Goal: Information Seeking & Learning: Learn about a topic

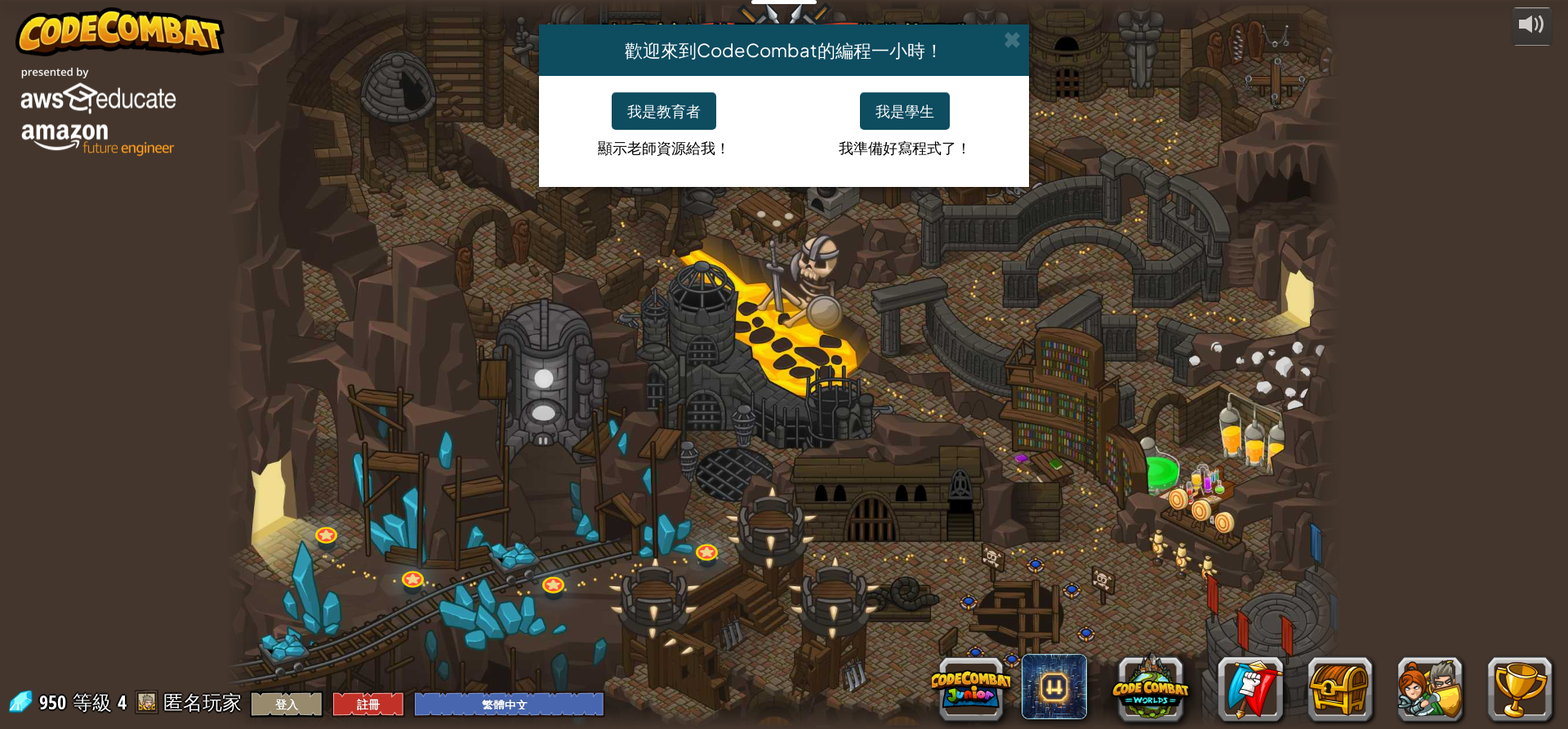
select select "zh-HANT"
click at [899, 114] on button "我是學生" at bounding box center [904, 110] width 89 height 38
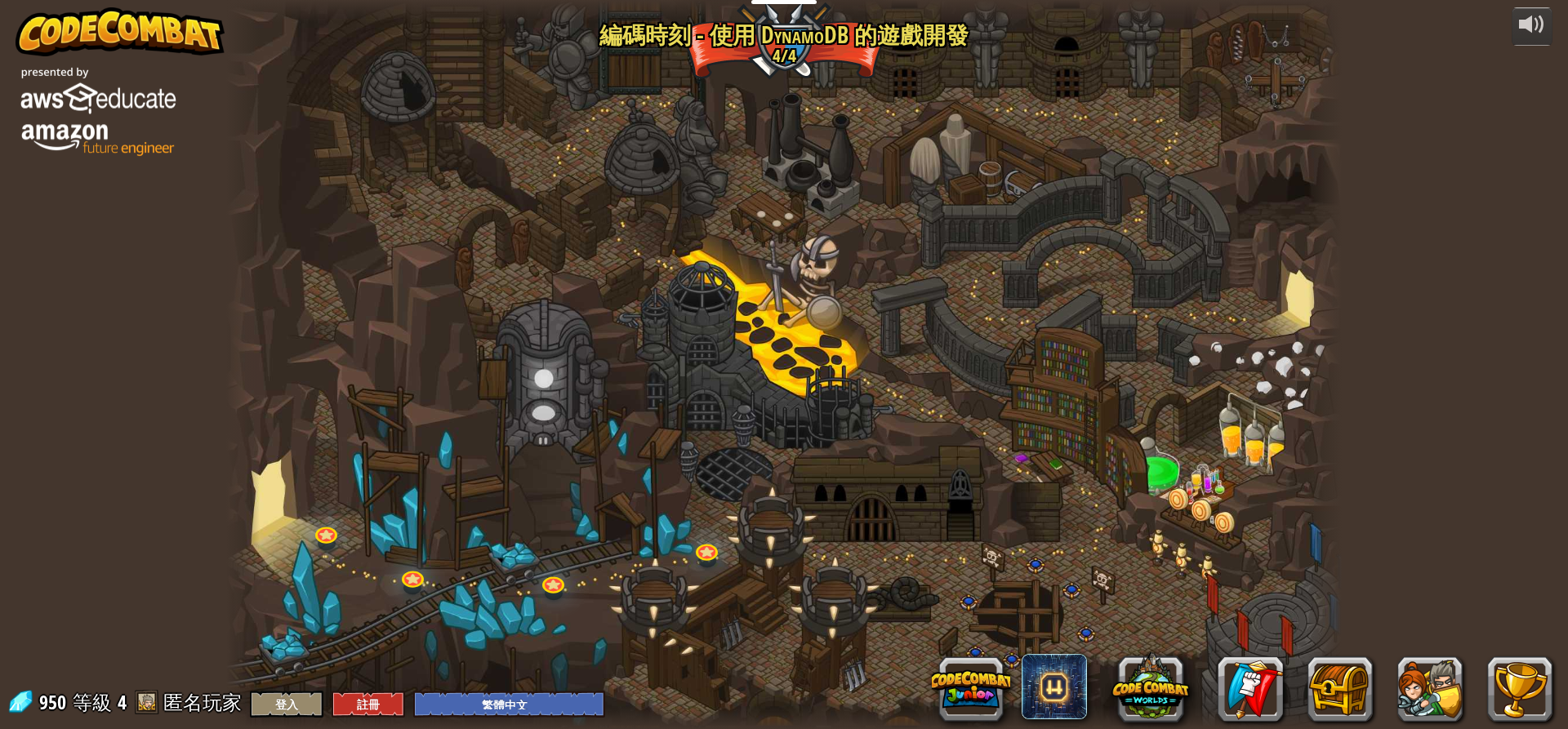
click at [47, 41] on img at bounding box center [120, 32] width 209 height 49
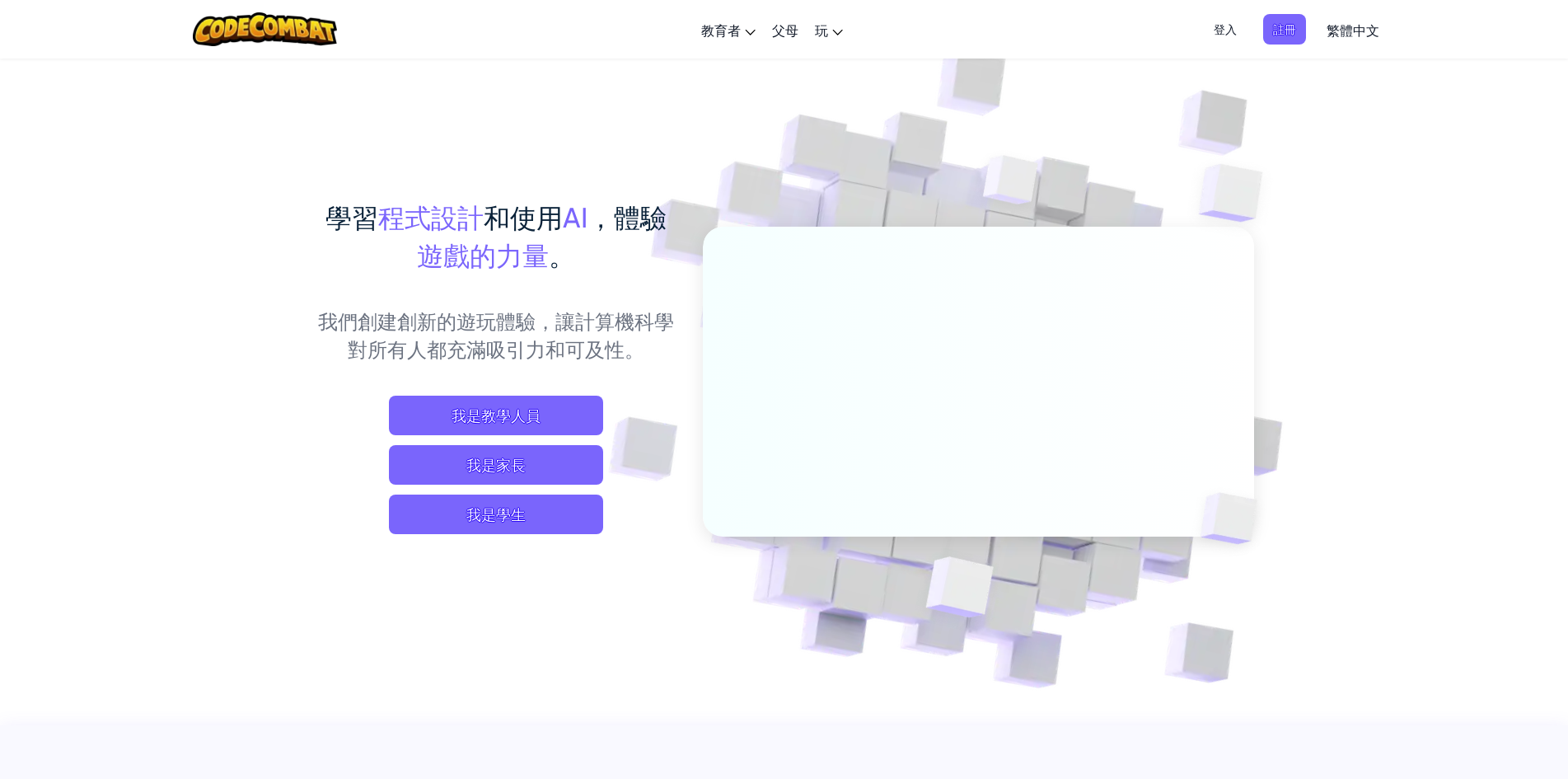
select select "zh-HANT"
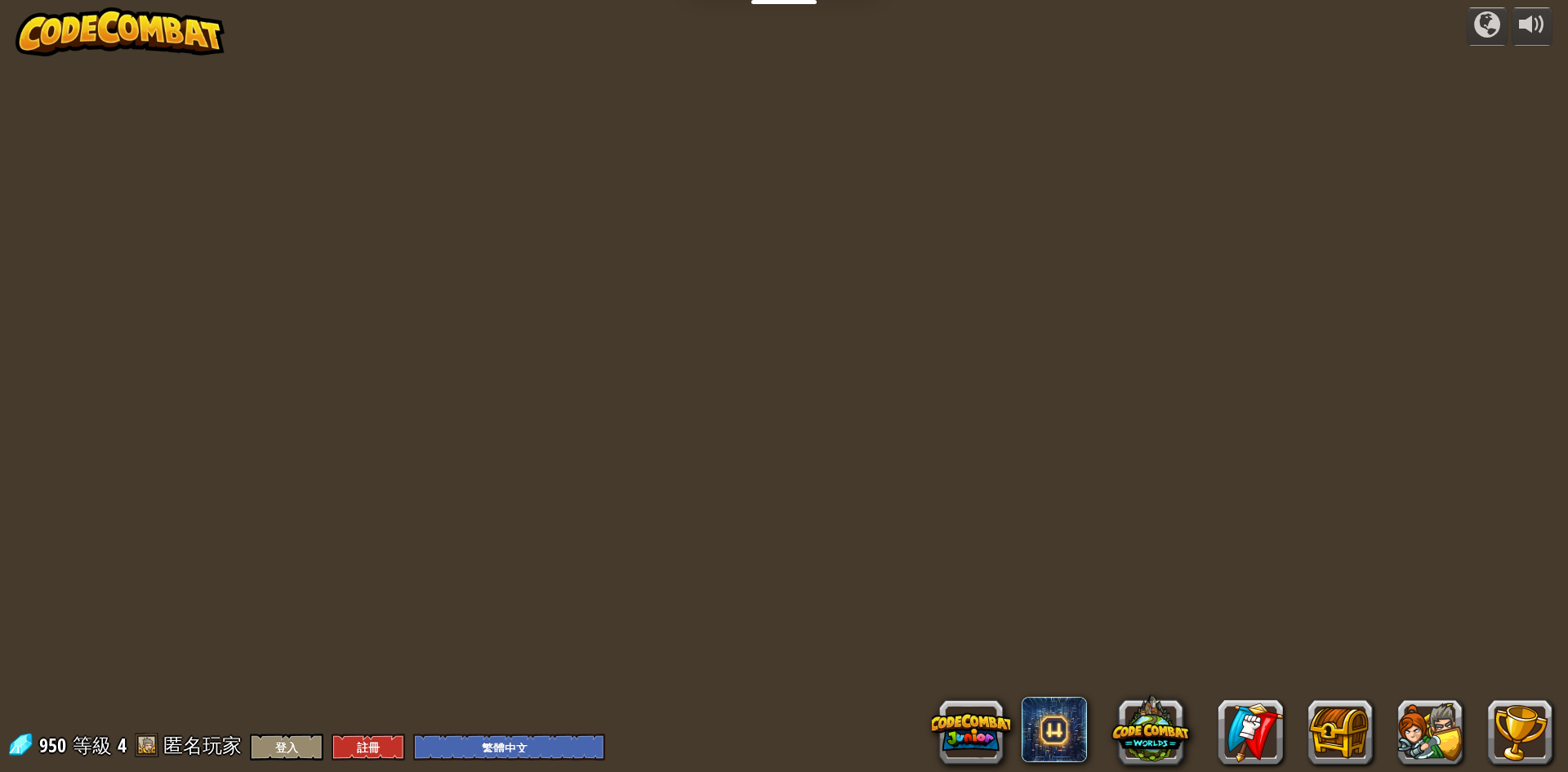
select select "zh-HANT"
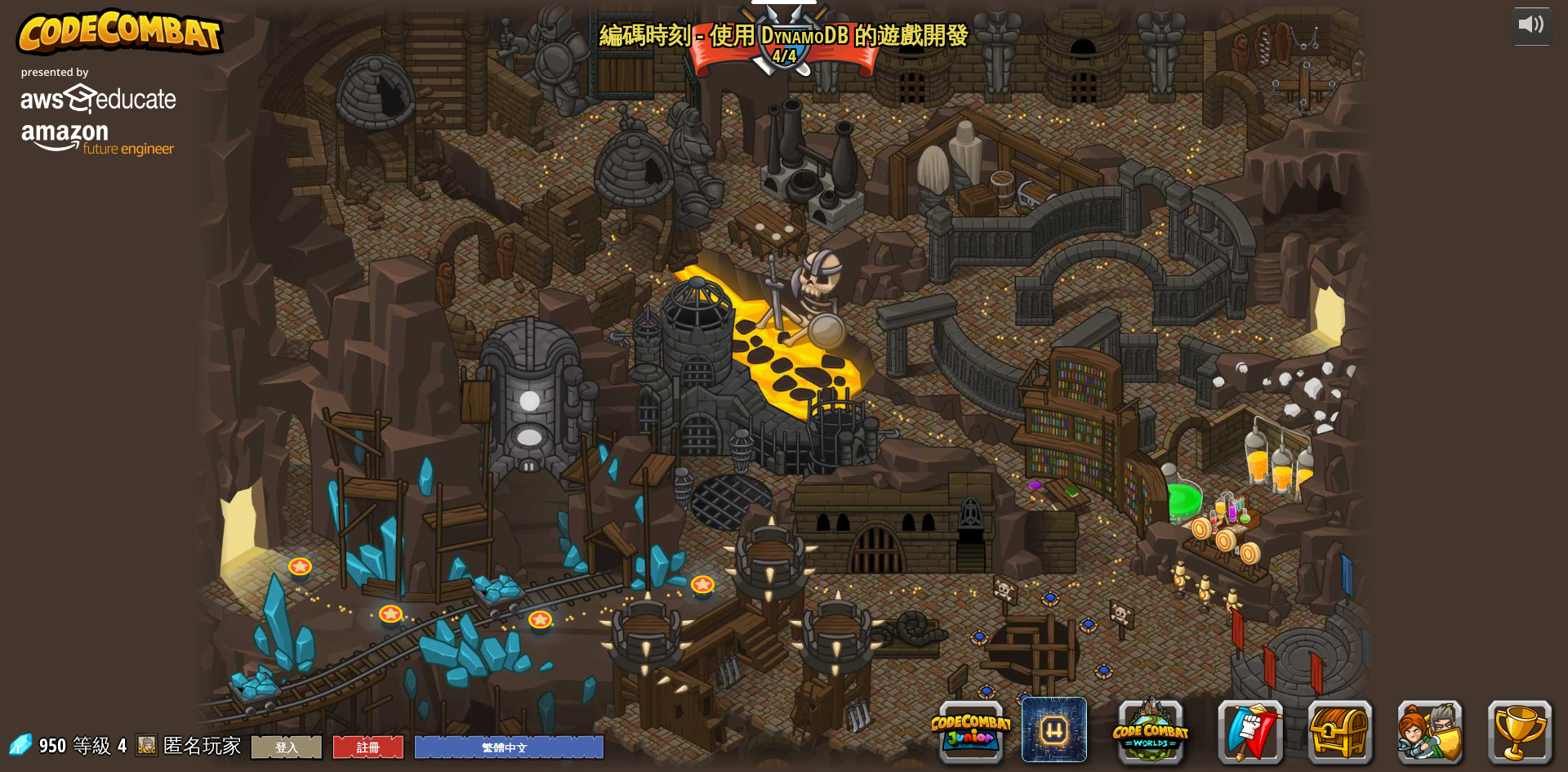
click at [101, 150] on img at bounding box center [97, 110] width 163 height 102
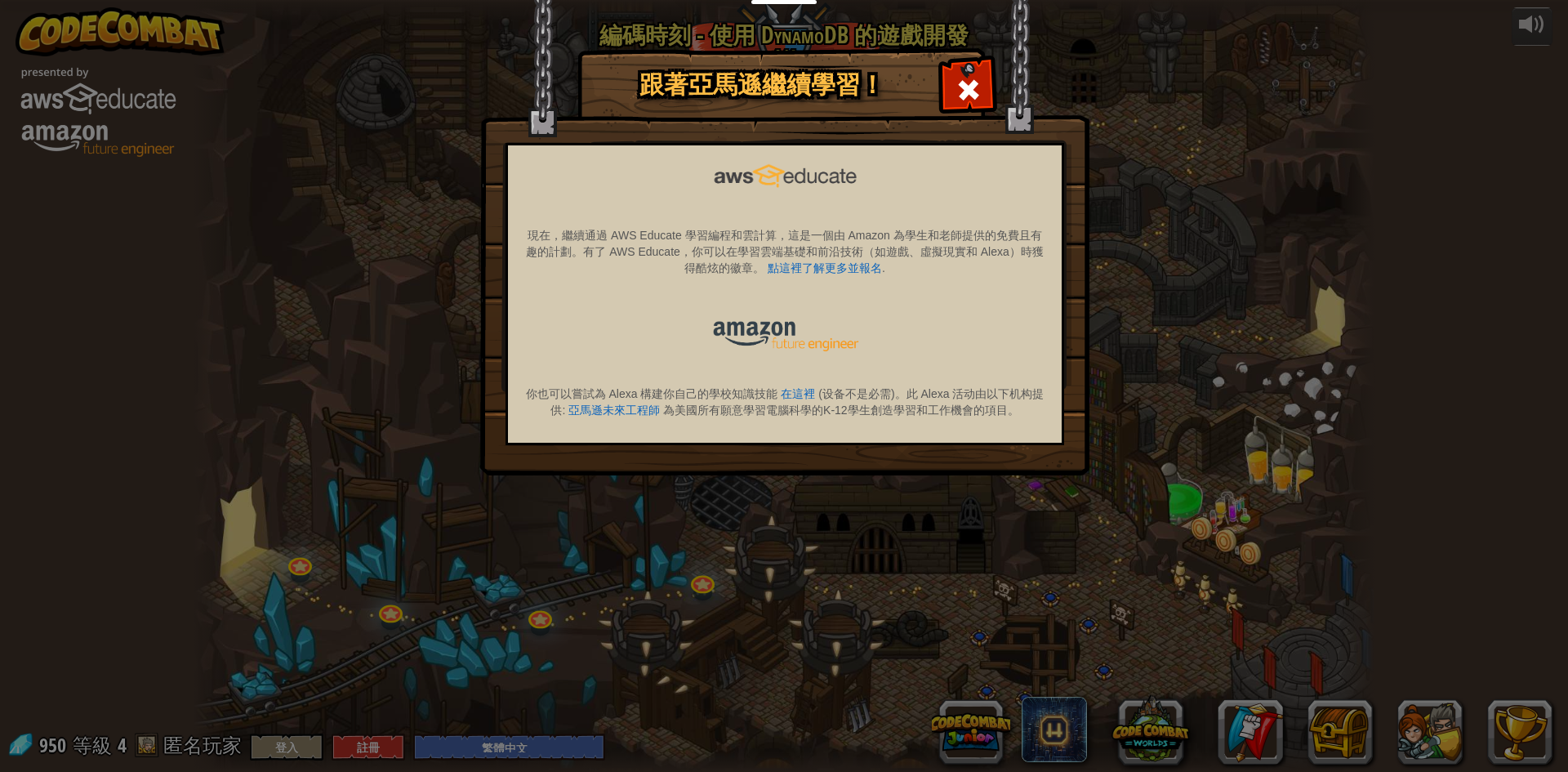
drag, startPoint x: 754, startPoint y: 335, endPoint x: 828, endPoint y: 350, distance: 75.5
click at [755, 335] on img at bounding box center [785, 335] width 151 height 34
click at [825, 350] on img at bounding box center [785, 335] width 151 height 34
drag, startPoint x: 538, startPoint y: 213, endPoint x: 677, endPoint y: 212, distance: 139.0
click at [543, 220] on div "現在，繼續通過 AWS Educate 學習編程和雲計算，這是一個由 Amazon 為學生和老師提供的免費且有趣的計劃。有了 AWS Educate，你可以在…" at bounding box center [784, 294] width 559 height 302
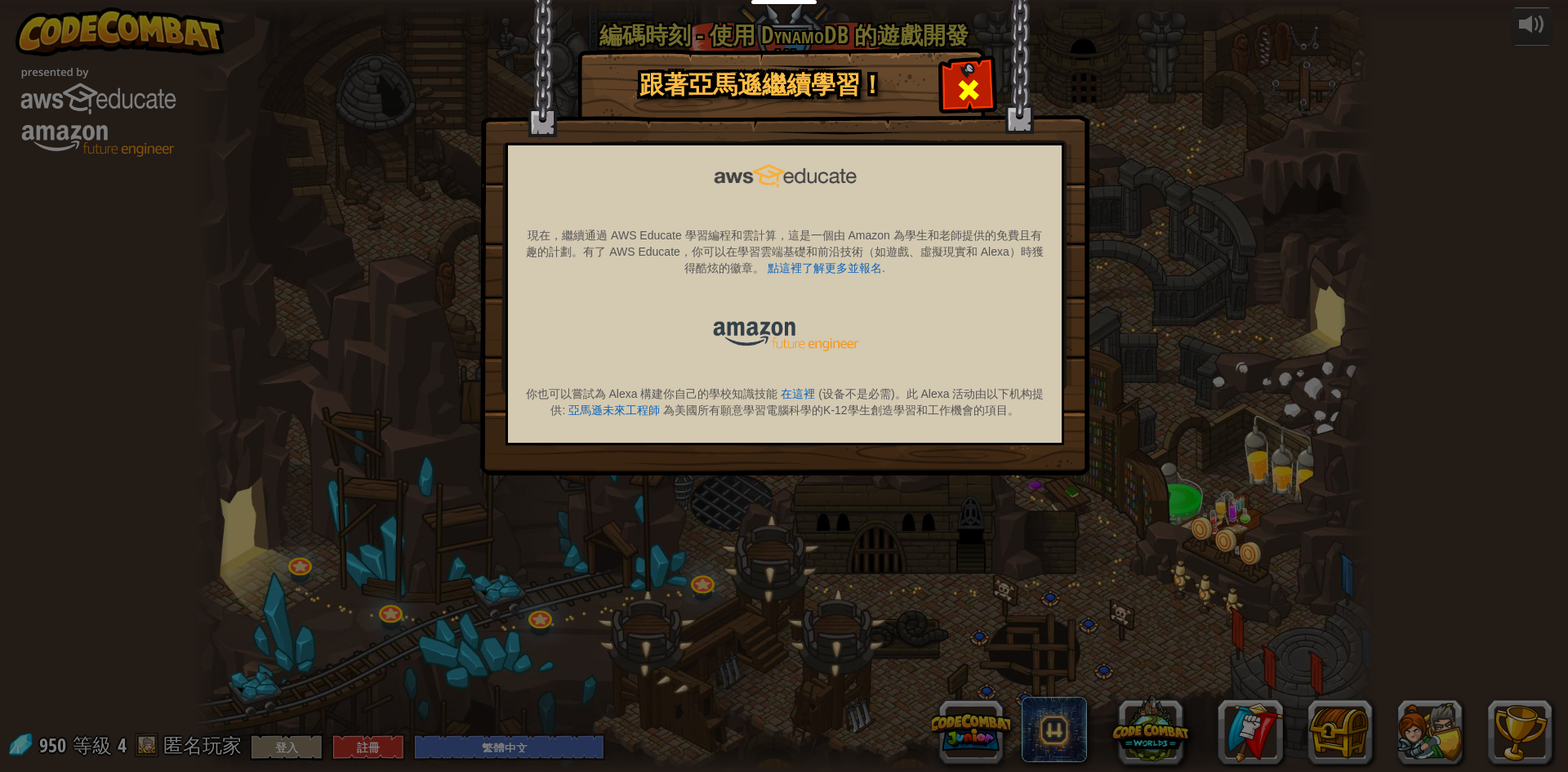
click at [968, 90] on span at bounding box center [968, 89] width 26 height 26
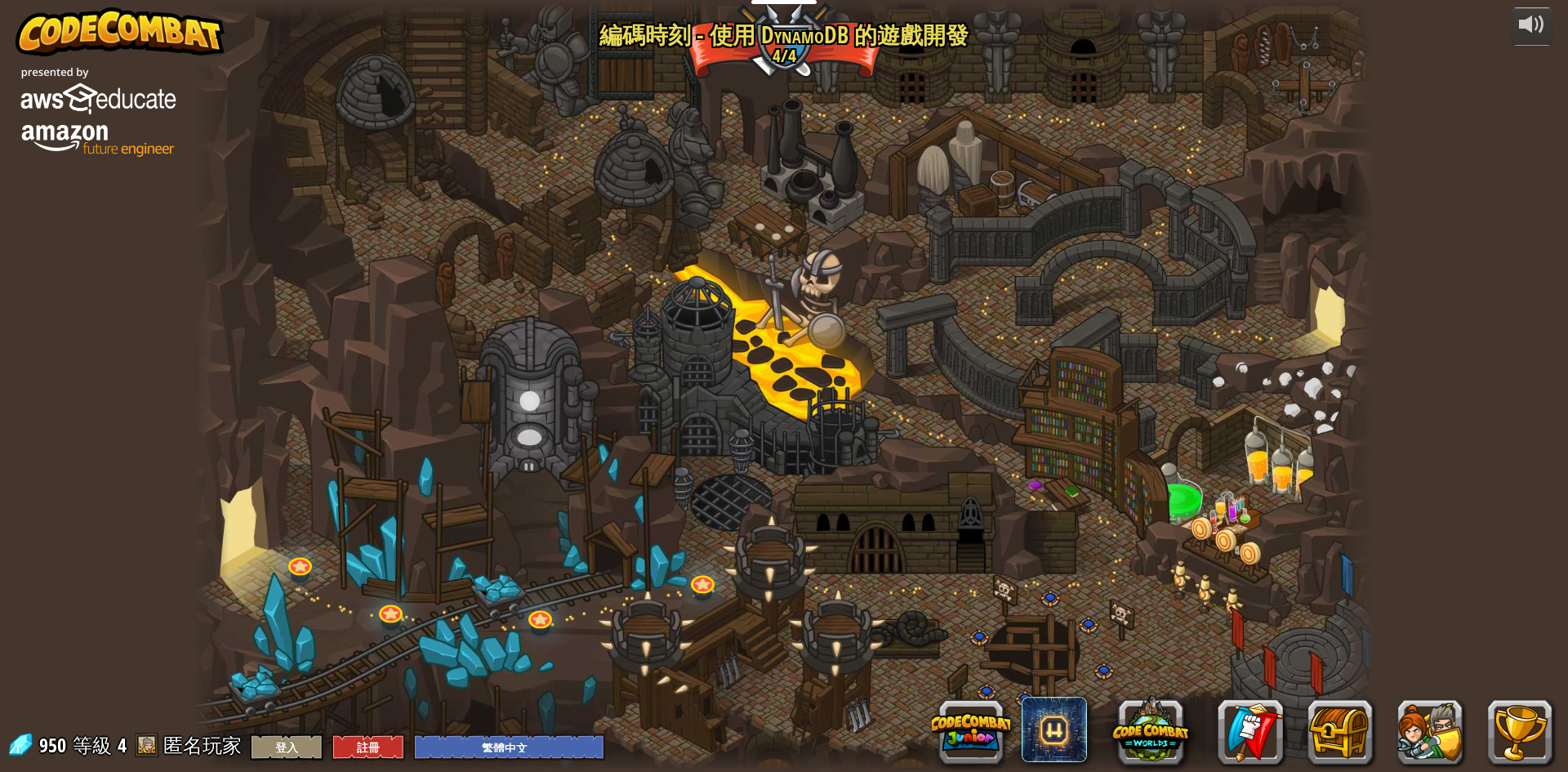
click at [736, 69] on div at bounding box center [784, 386] width 1181 height 772
click at [47, 120] on img at bounding box center [97, 110] width 163 height 102
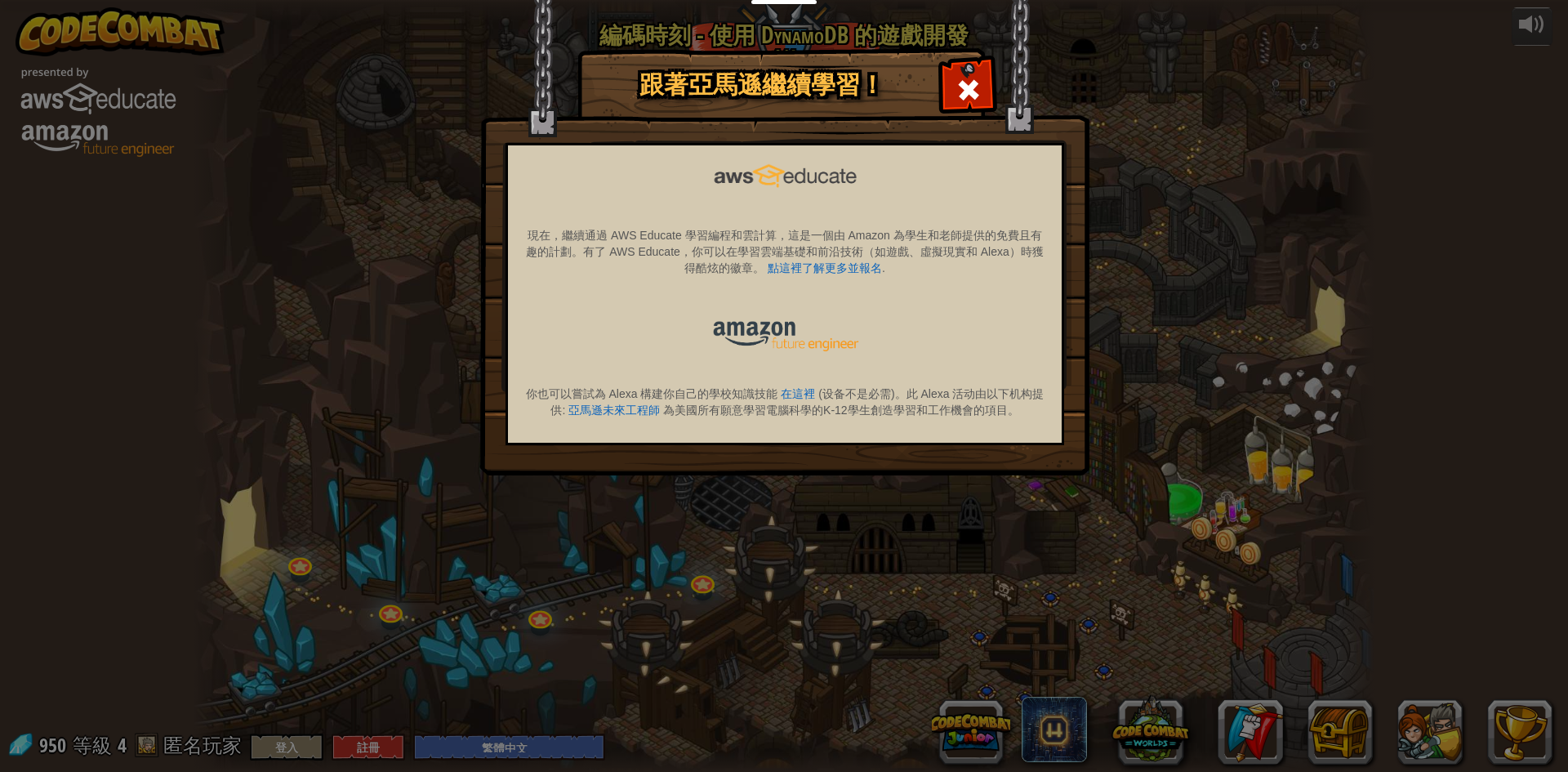
click at [45, 121] on div "跟著亞馬遜繼續學習！ 現在，繼續通過 AWS Educate 學習編程和雲計算，這是一個由 Amazon 為學生和老師提供的免費且有趣的計劃。有了 AWS E…" at bounding box center [784, 386] width 1568 height 772
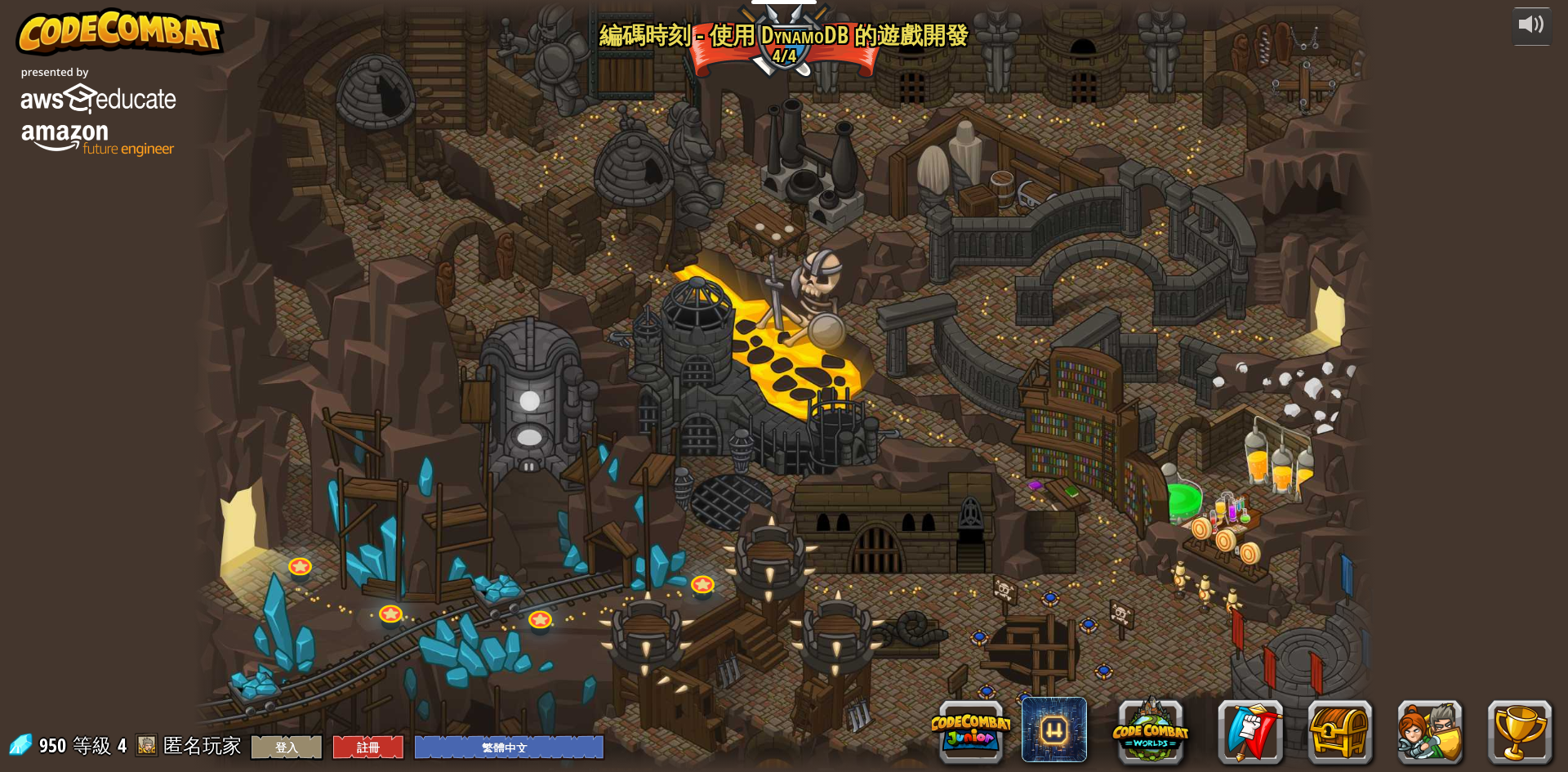
click at [142, 729] on span at bounding box center [146, 744] width 24 height 24
drag, startPoint x: 161, startPoint y: 747, endPoint x: 114, endPoint y: 747, distance: 47.0
click at [157, 729] on div "950 等級 4 匿名玩家 登入 註冊 English (US) English ([GEOGRAPHIC_DATA]) 简体中文 繁體中文 русский …" at bounding box center [306, 746] width 599 height 28
click at [105, 729] on span "等級" at bounding box center [92, 745] width 39 height 27
drag, startPoint x: 140, startPoint y: 746, endPoint x: 188, endPoint y: 745, distance: 48.0
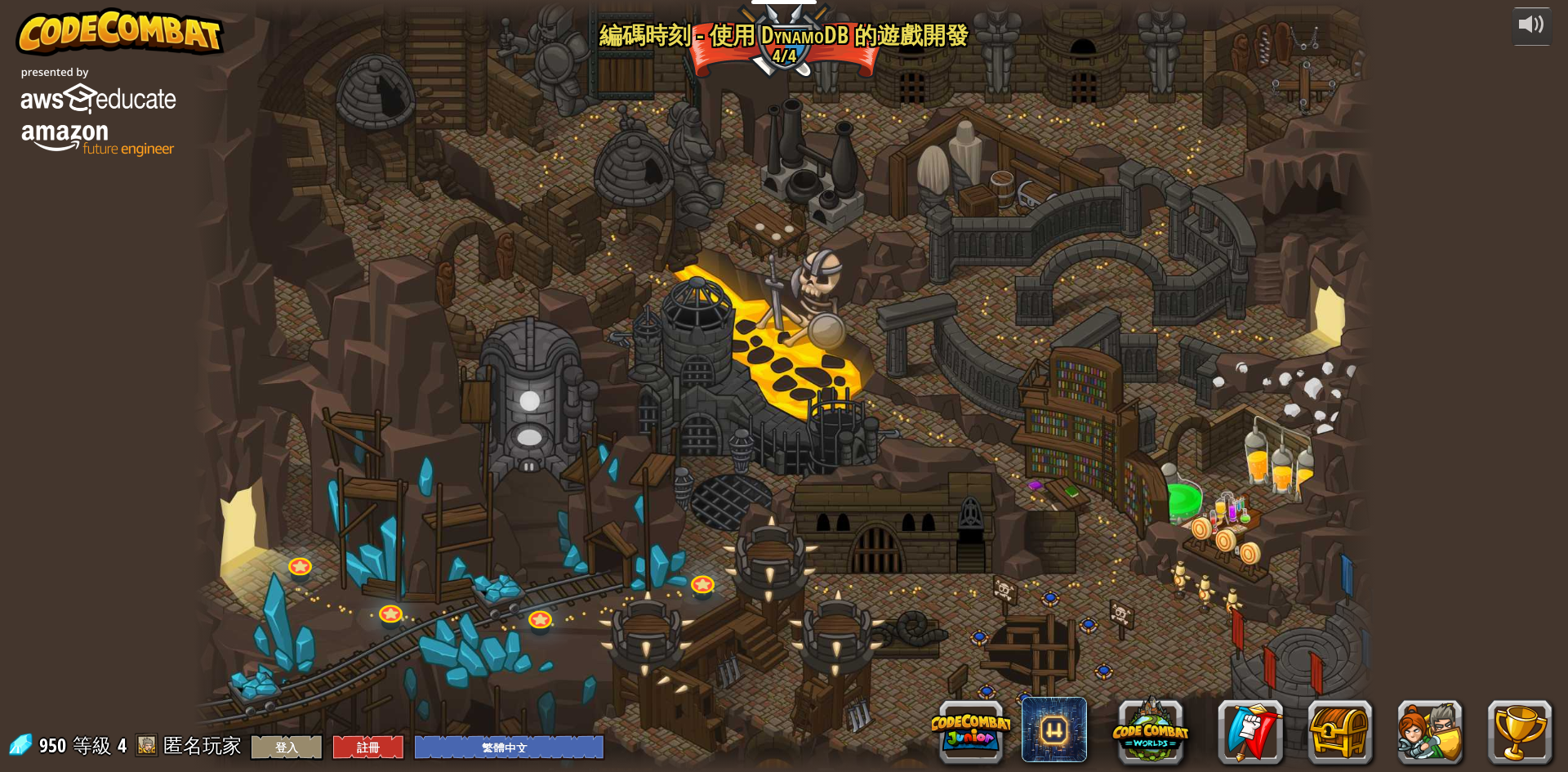
click at [164, 729] on div "950 等級 4 匿名玩家 登入 註冊 English (US) English ([GEOGRAPHIC_DATA]) 简体中文 繁體中文 русский …" at bounding box center [306, 746] width 599 height 28
drag, startPoint x: 188, startPoint y: 745, endPoint x: 702, endPoint y: 591, distance: 536.6
click at [686, 591] on div "powered by Kithgard 地牢 搶到寶石和逃離地牢——但別撞到其他東西。在這一關，你將學會如何讓你的角色進行基本移動。 基本語法 分數 進入關卡…" at bounding box center [784, 386] width 1568 height 772
click at [927, 602] on div at bounding box center [784, 386] width 1181 height 772
click at [1050, 576] on div at bounding box center [784, 386] width 1181 height 772
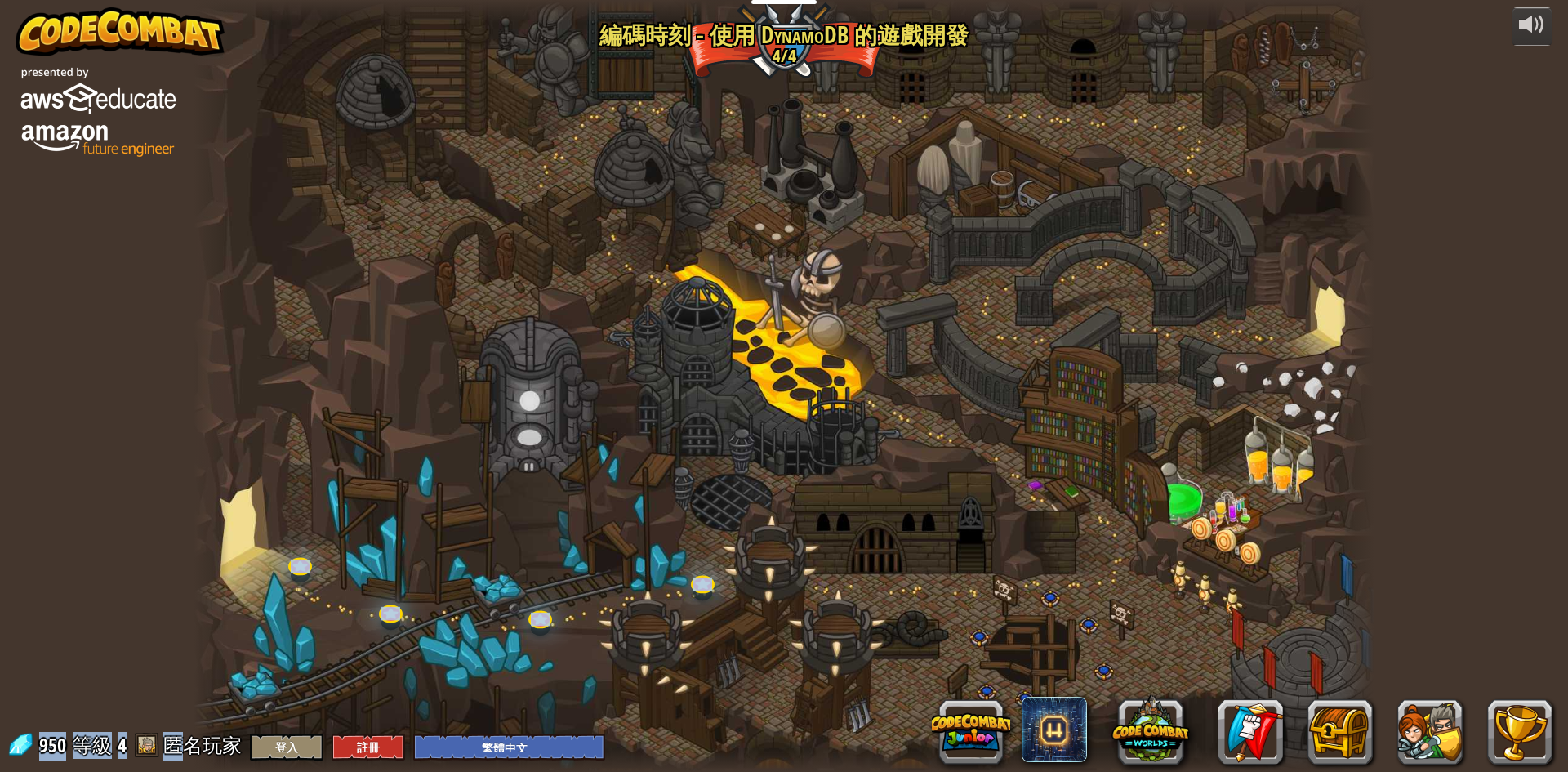
drag, startPoint x: 1053, startPoint y: 601, endPoint x: 1088, endPoint y: 633, distance: 47.4
click at [1088, 633] on div at bounding box center [784, 386] width 1181 height 772
click at [978, 645] on div at bounding box center [784, 386] width 1181 height 772
click at [641, 405] on div at bounding box center [784, 386] width 1181 height 772
drag, startPoint x: 850, startPoint y: 565, endPoint x: 871, endPoint y: 642, distance: 79.8
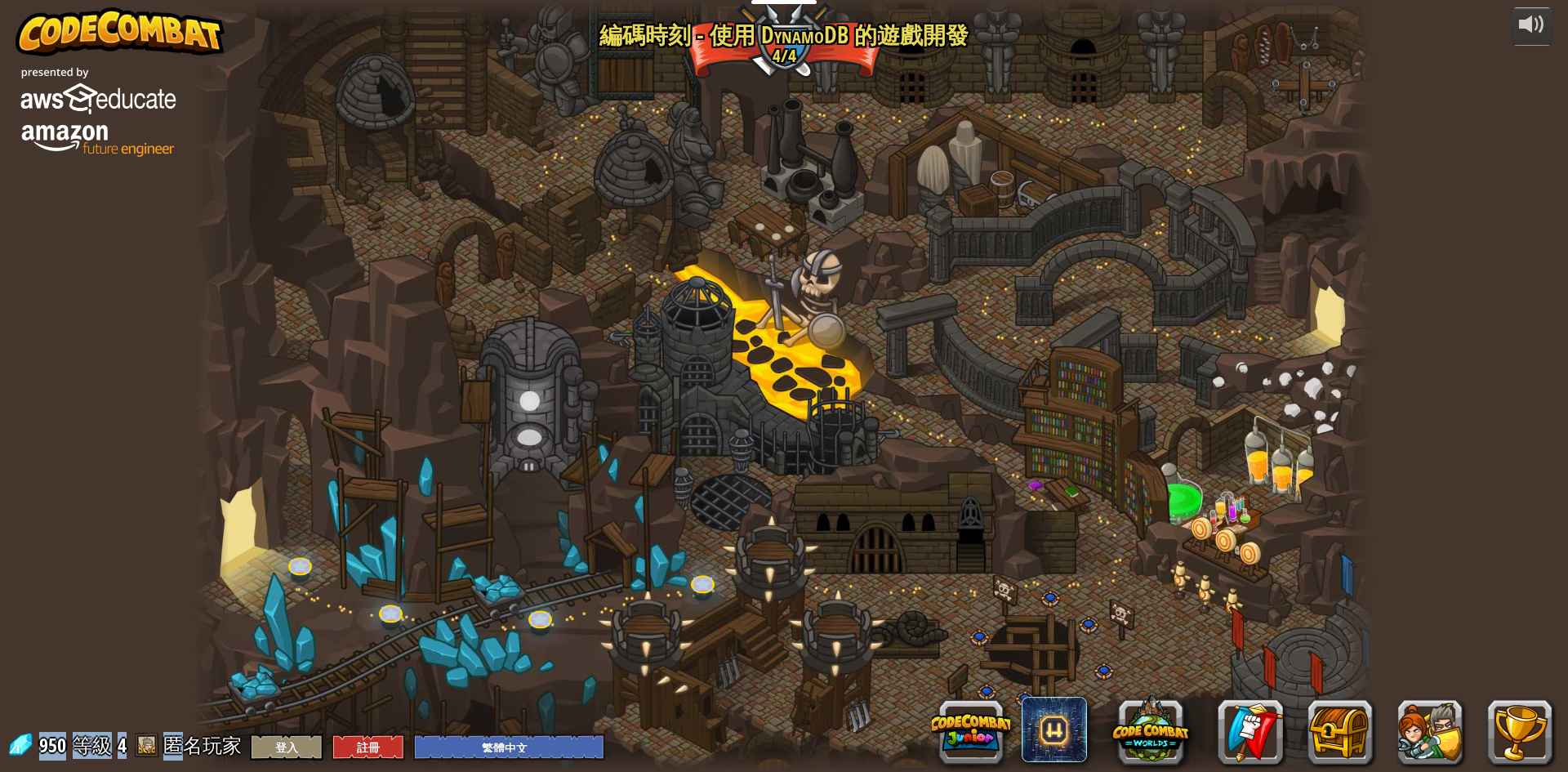
click at [866, 627] on div at bounding box center [784, 386] width 1181 height 772
click at [871, 642] on div at bounding box center [784, 386] width 1181 height 772
